Goal: Task Accomplishment & Management: Manage account settings

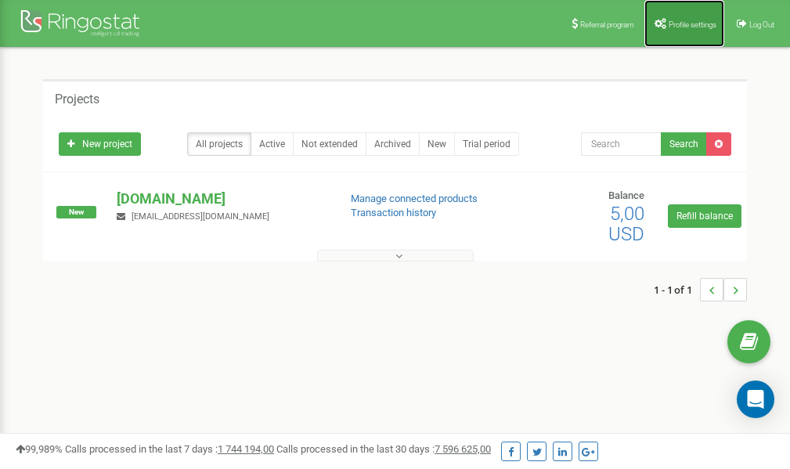
click at [673, 20] on span "Profile settings" at bounding box center [693, 24] width 48 height 9
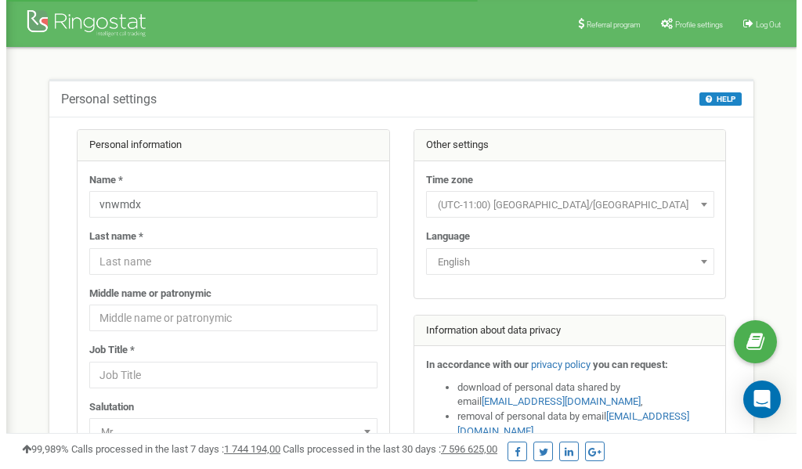
scroll to position [78, 0]
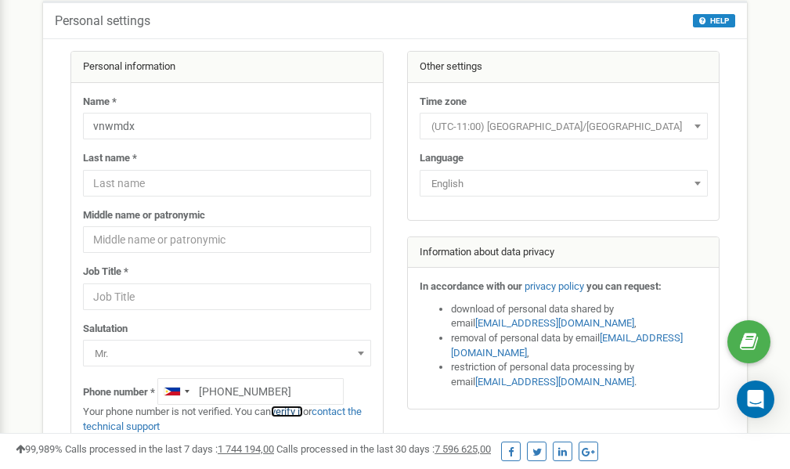
click at [293, 411] on link "verify it" at bounding box center [287, 412] width 32 height 12
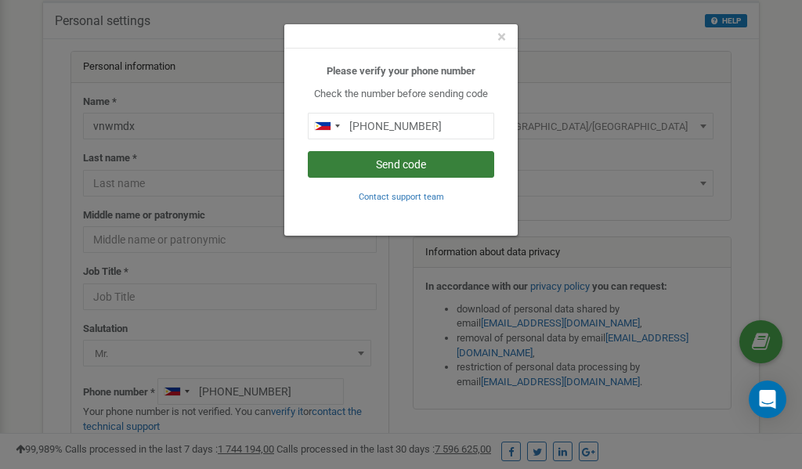
click at [391, 162] on button "Send code" at bounding box center [401, 164] width 186 height 27
